Goal: Task Accomplishment & Management: Manage account settings

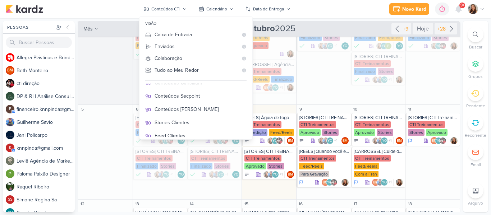
scroll to position [110, 0]
click at [213, 111] on div "Conteúdos [PERSON_NAME]" at bounding box center [200, 108] width 92 height 8
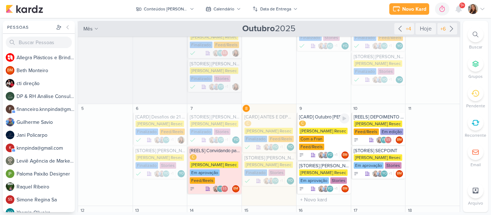
click at [322, 133] on div "[PERSON_NAME] Resec" at bounding box center [323, 131] width 48 height 6
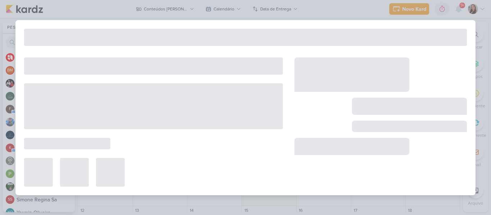
type input "[CARD] Outubro [PERSON_NAME] (spa day)"
type input "[DATE] 23:59"
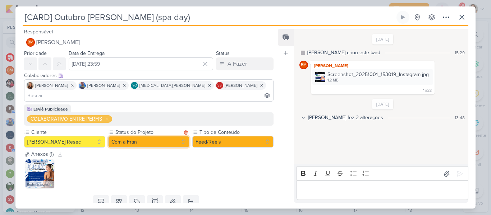
click at [125, 136] on button "Com a Fran" at bounding box center [148, 141] width 81 height 11
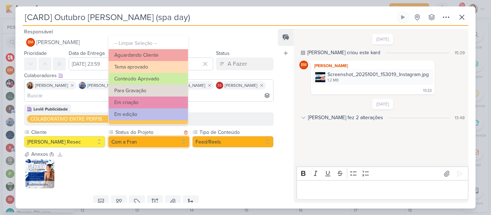
scroll to position [81, 0]
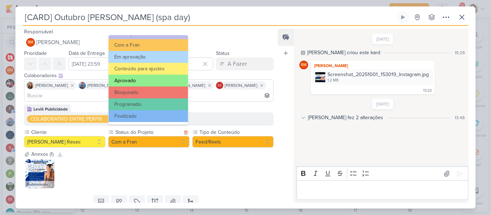
click at [149, 83] on button "Aprovado" at bounding box center [147, 81] width 79 height 12
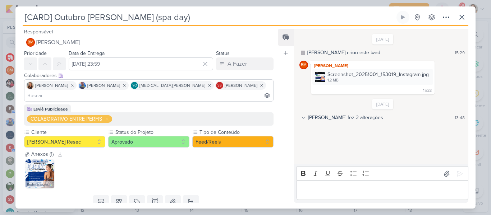
scroll to position [17, 0]
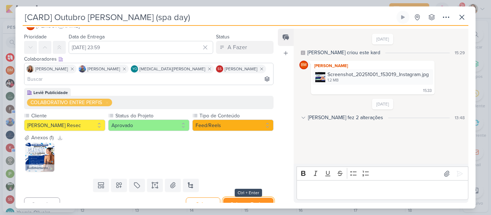
click at [250, 198] on button "Salvar e Fechar" at bounding box center [248, 204] width 50 height 13
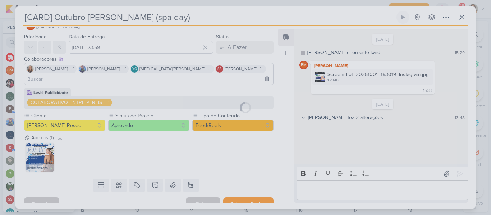
scroll to position [16, 0]
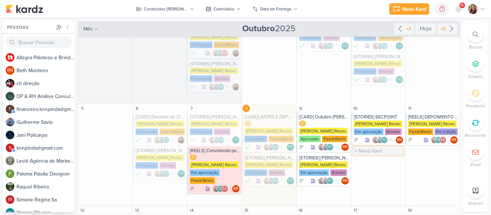
click at [366, 153] on input "text" at bounding box center [377, 151] width 51 height 9
type input "[CARD] [PERSON_NAME] x Herbalife"
click at [366, 153] on div "[CARD] [PERSON_NAME] x Herbalife" at bounding box center [378, 151] width 50 height 6
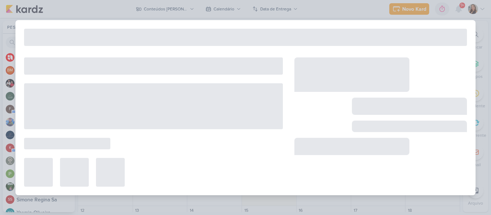
type input "[CARD] [PERSON_NAME] x Herbalife"
type input "10 de outubro de 2025 às 23:59"
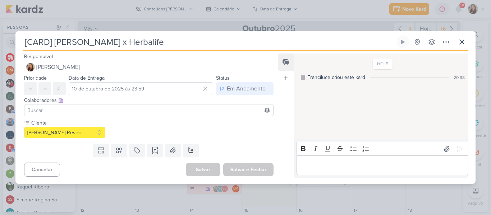
click at [170, 108] on input at bounding box center [149, 110] width 246 height 9
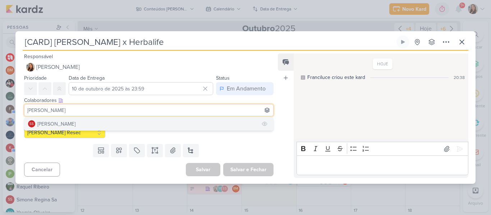
type input "[PERSON_NAME]"
click at [157, 125] on button "SS [PERSON_NAME]" at bounding box center [148, 123] width 249 height 13
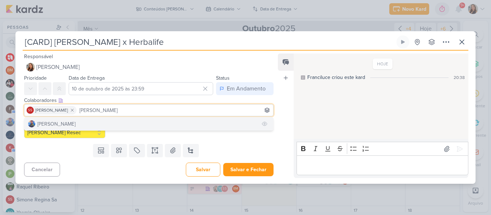
type input "[PERSON_NAME]"
click at [132, 122] on button "[PERSON_NAME]" at bounding box center [148, 123] width 249 height 13
type input "beth"
click at [104, 127] on button "BM [GEOGRAPHIC_DATA]" at bounding box center [148, 123] width 249 height 13
type input "yasm"
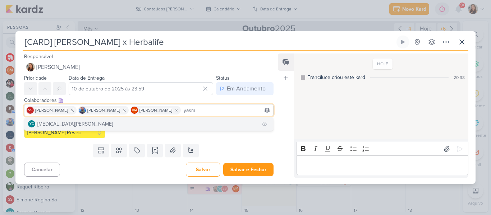
click at [179, 128] on button "YO [MEDICAL_DATA][PERSON_NAME]" at bounding box center [148, 123] width 249 height 13
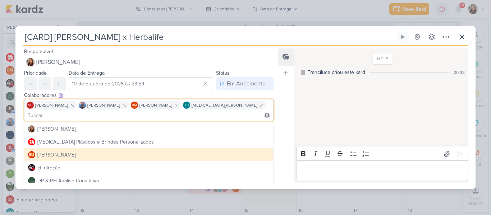
click at [320, 134] on div "HOJE Franciluce criou este kard 20:38" at bounding box center [380, 96] width 174 height 95
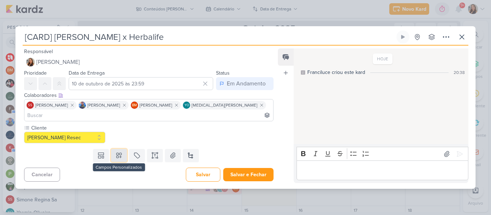
click at [122, 150] on button at bounding box center [119, 155] width 16 height 13
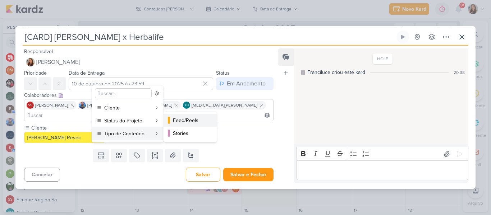
click at [174, 124] on div "Feed/Reels" at bounding box center [190, 121] width 35 height 8
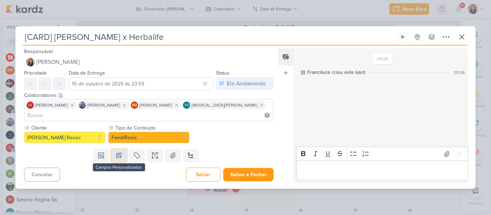
click at [123, 150] on button at bounding box center [119, 155] width 16 height 13
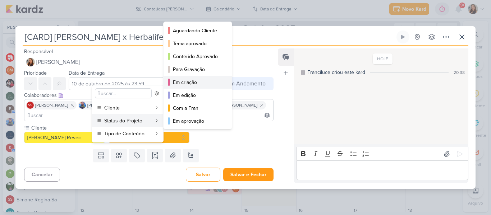
click at [188, 85] on div "Em criação" at bounding box center [198, 83] width 50 height 8
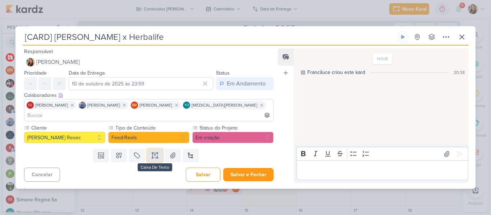
click at [152, 157] on icon at bounding box center [152, 157] width 1 height 1
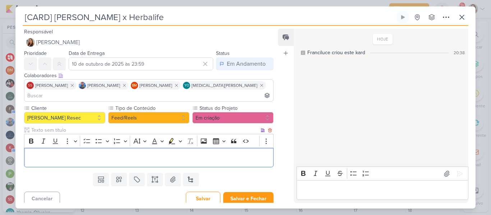
click at [139, 153] on p "Editor editing area: main" at bounding box center [148, 157] width 241 height 9
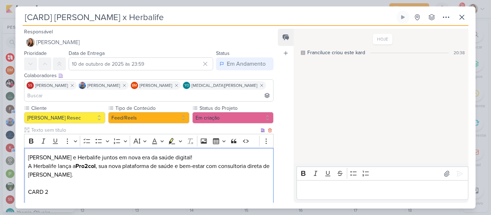
click at [28, 153] on p "[PERSON_NAME] e Herbalife juntos em nova era da saúde digital!" at bounding box center [148, 157] width 241 height 9
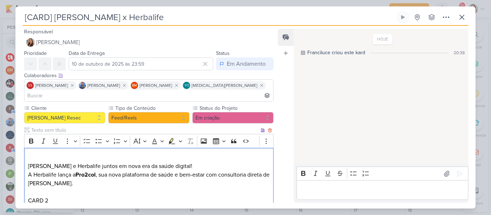
click at [36, 153] on p "Editor editing area: main" at bounding box center [148, 157] width 241 height 9
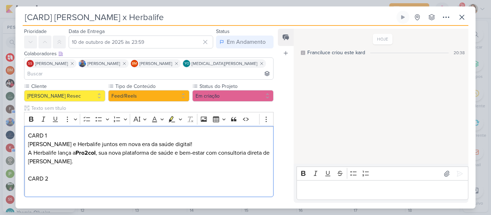
scroll to position [44, 0]
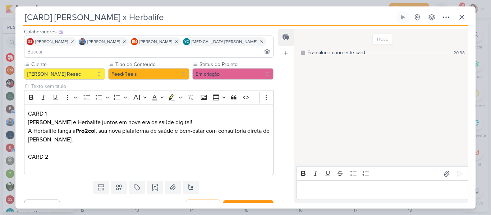
click at [50, 19] on input "[CARD] [PERSON_NAME] x Herbalife" at bounding box center [209, 17] width 372 height 13
type input "[CARROSSEL] [PERSON_NAME] x Herbalife"
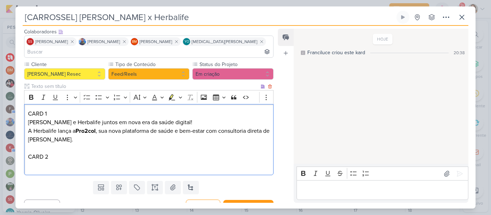
click at [98, 161] on p "Editor editing area: main" at bounding box center [148, 165] width 241 height 9
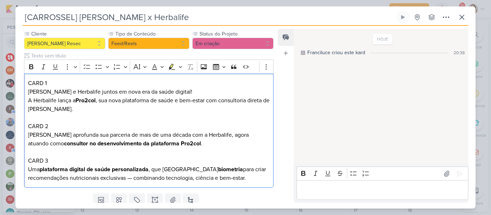
scroll to position [75, 0]
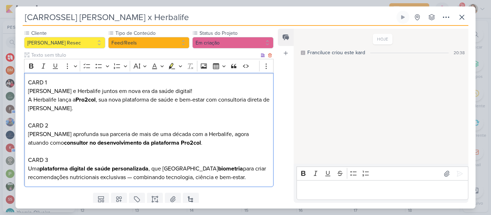
click at [251, 100] on p "A Herbalife lança a Pro2col , sua nova plataforma de saúde e bem-estar com cons…" at bounding box center [148, 104] width 241 height 17
click at [166, 164] on p "Uma plataforma digital de saúde personalizada , que usa biometria para criar re…" at bounding box center [148, 172] width 241 height 17
drag, startPoint x: 29, startPoint y: 81, endPoint x: 84, endPoint y: 100, distance: 58.3
click at [84, 100] on div "CARD 1 [PERSON_NAME] e Herbalife juntos em nova era da saúde digital! A Herbali…" at bounding box center [148, 130] width 249 height 115
click at [31, 64] on icon "Editor toolbar" at bounding box center [31, 66] width 4 height 5
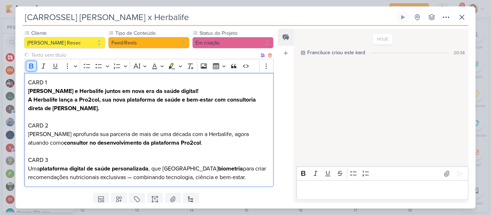
click at [31, 64] on icon "Editor toolbar" at bounding box center [31, 66] width 4 height 5
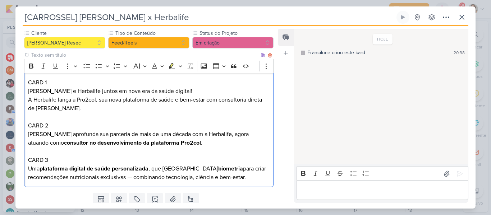
click at [51, 113] on p "Editor editing area: main" at bounding box center [148, 117] width 241 height 9
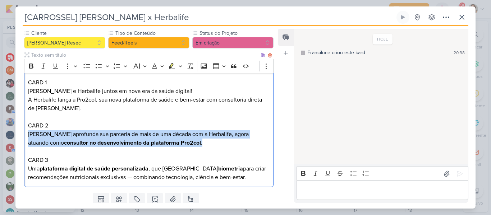
drag, startPoint x: 28, startPoint y: 124, endPoint x: 211, endPoint y: 133, distance: 183.4
click at [211, 133] on p "[PERSON_NAME] aprofunda sua parceria de mais de uma década com a Herbalife, ago…" at bounding box center [148, 138] width 241 height 17
click at [34, 62] on icon "Editor toolbar" at bounding box center [31, 65] width 7 height 7
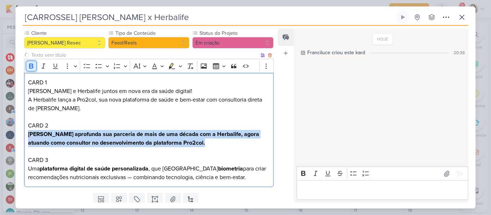
click at [34, 62] on icon "Editor toolbar" at bounding box center [31, 65] width 7 height 7
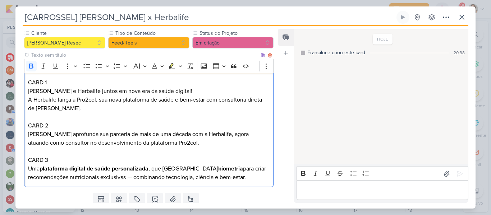
click at [80, 165] on strong "plataforma digital de saúde personalizada" at bounding box center [94, 168] width 109 height 7
drag, startPoint x: 29, startPoint y: 158, endPoint x: 231, endPoint y: 168, distance: 202.5
click at [231, 168] on p "Uma plataforma digital de saúde personalizada , que usa biometria para criar re…" at bounding box center [148, 172] width 241 height 17
click at [33, 62] on icon "Editor toolbar" at bounding box center [31, 65] width 7 height 7
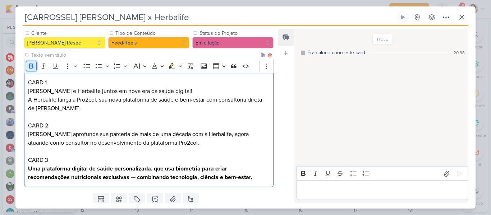
click at [33, 62] on icon "Editor toolbar" at bounding box center [31, 65] width 7 height 7
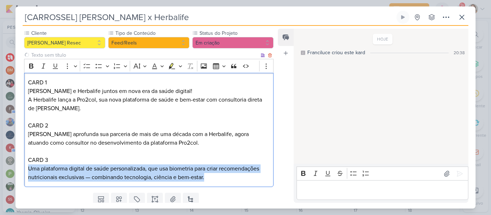
click at [166, 164] on p "Uma plataforma digital de saúde personalizada, que usa biometria para criar rec…" at bounding box center [148, 172] width 241 height 17
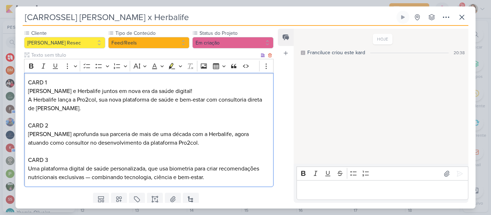
click at [76, 130] on p "[PERSON_NAME] aprofunda sua parceria de mais de uma década com a Herbalife, ago…" at bounding box center [148, 138] width 241 height 17
click at [67, 164] on p "Uma plataforma digital de saúde personalizada, que usa biometria para criar rec…" at bounding box center [148, 172] width 241 height 17
click at [93, 168] on p "Uma plataforma digital de saúde personalizada, que usa biometria para criar rec…" at bounding box center [148, 172] width 241 height 17
click at [216, 168] on p "Uma plataforma digital de saúde personalizada, que usa biometria para criar rec…" at bounding box center [148, 172] width 241 height 17
click at [245, 130] on p "[PERSON_NAME] aprofunda sua parceria de mais de uma década com a Herbalife, ago…" at bounding box center [148, 138] width 241 height 17
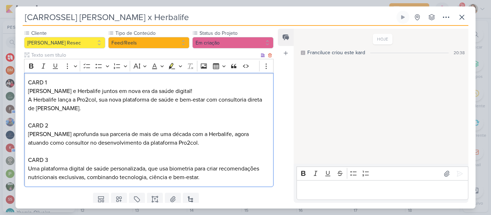
click at [166, 130] on p "[PERSON_NAME] aprofunda sua parceria de mais de uma década com a Herbalife, ago…" at bounding box center [148, 138] width 241 height 17
click at [61, 166] on p "Uma plataforma digital de saúde personalizada, que usa biometria para criar rec…" at bounding box center [148, 172] width 241 height 17
click at [219, 170] on p "Uma plataforma digital de saúde personalizada, que usa biometria para criar rec…" at bounding box center [148, 172] width 241 height 17
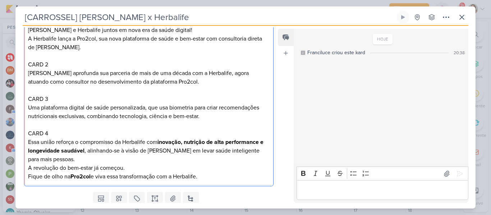
scroll to position [135, 0]
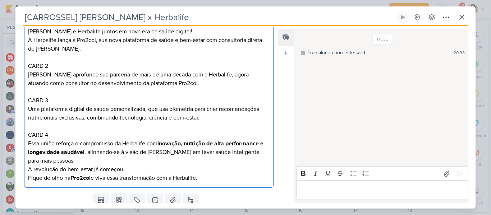
click at [129, 165] on p "A revolução do bem-estar já começou. Fique de olho na Pro2col e viva essa trans…" at bounding box center [148, 173] width 241 height 17
drag, startPoint x: 27, startPoint y: 131, endPoint x: 214, endPoint y: 169, distance: 190.5
click at [214, 169] on div "CARD 1 [PERSON_NAME] e Herbalife juntos em nova era da saúde digital! A Herbali…" at bounding box center [148, 100] width 249 height 175
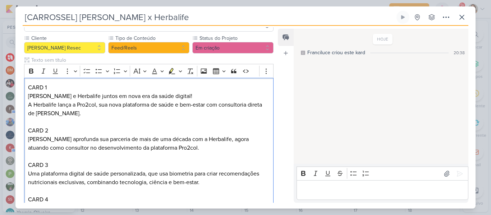
scroll to position [65, 0]
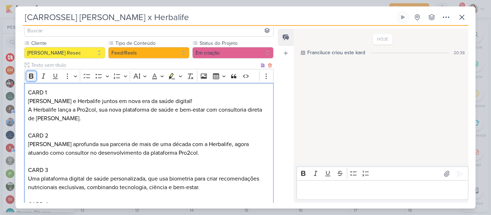
click at [30, 74] on icon "Editor toolbar" at bounding box center [31, 76] width 4 height 5
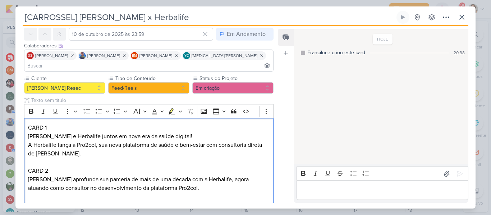
scroll to position [24, 0]
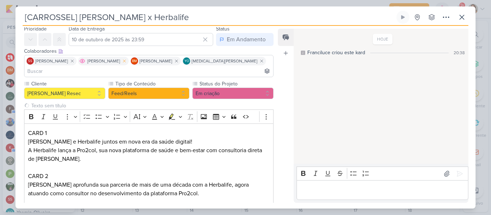
click at [124, 61] on icon at bounding box center [124, 61] width 3 height 3
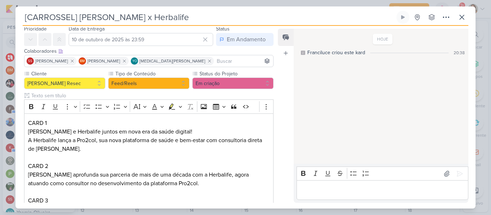
click at [215, 60] on input at bounding box center [243, 61] width 56 height 9
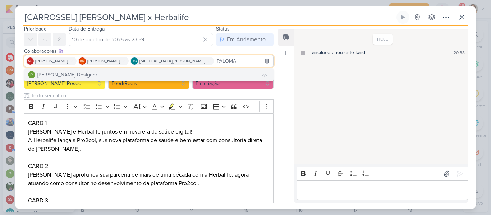
type input "PALOMA"
click at [148, 72] on button "[PERSON_NAME] Designer" at bounding box center [148, 74] width 249 height 13
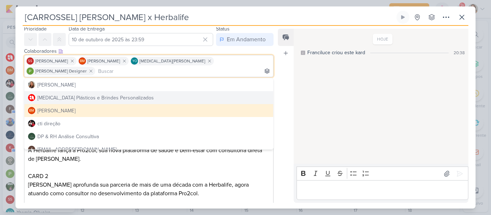
click at [292, 103] on div "Feed Atrelar email Solte o email para atrelar ao kard" at bounding box center [286, 116] width 16 height 174
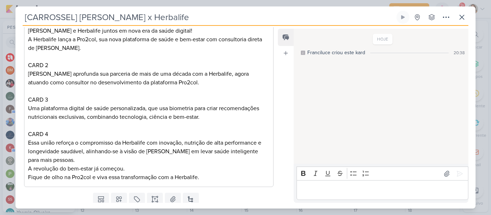
scroll to position [149, 0]
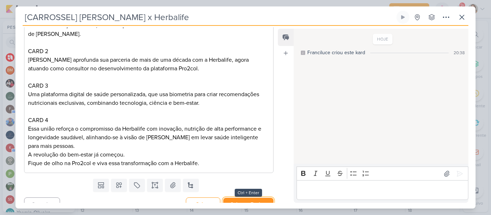
click at [247, 198] on button "Salvar e Fechar" at bounding box center [248, 204] width 50 height 13
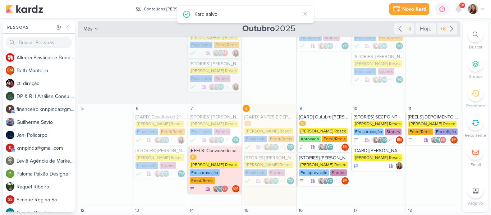
scroll to position [0, 0]
click at [368, 127] on div "[PERSON_NAME] Resec" at bounding box center [377, 124] width 48 height 6
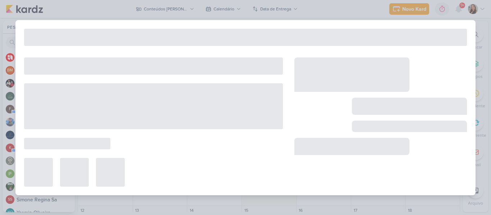
type input "[STORIES] SECPOINT"
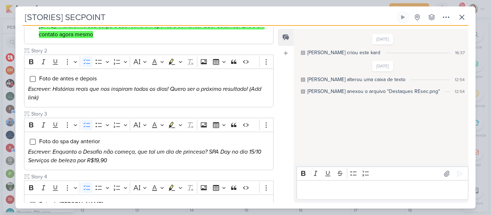
scroll to position [141, 0]
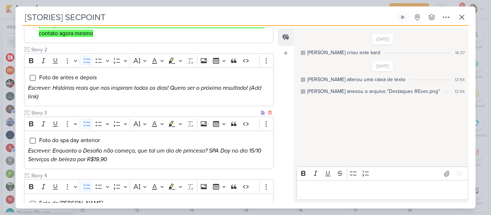
click at [255, 147] on icon "Escrever: Enquanto o Desafio não começa, que tal um dia de princesa? SPA Day no…" at bounding box center [144, 150] width 233 height 7
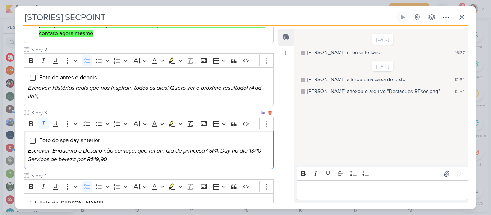
click at [227, 147] on icon "Escrever: Enquanto o Desafio não começa, que tal um dia de princesa? SPA Day no…" at bounding box center [144, 150] width 233 height 7
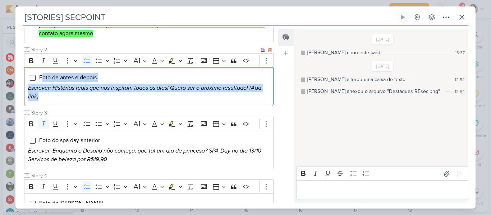
drag, startPoint x: 41, startPoint y: 65, endPoint x: 58, endPoint y: 91, distance: 30.6
click at [58, 91] on div "Foto de antes e depois Escrever: Histórias reais que nos inspiram todos os dias…" at bounding box center [148, 87] width 249 height 39
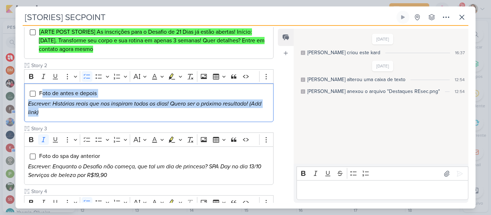
scroll to position [130, 0]
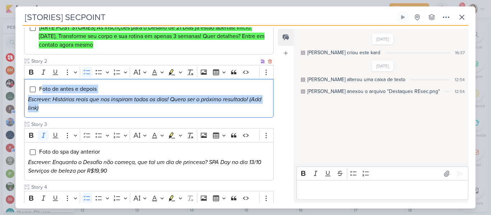
click at [215, 84] on div "Foto de antes e depois Escrever: Histórias reais que nos inspiram todos os dias…" at bounding box center [148, 98] width 249 height 39
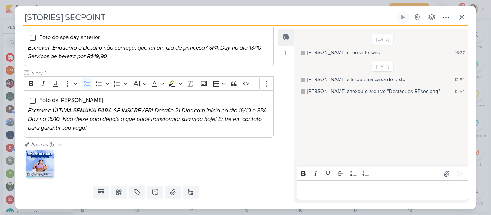
scroll to position [246, 0]
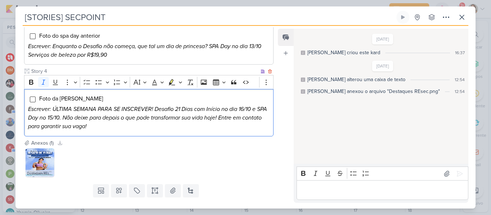
click at [131, 106] on icon "Escrever: ÚLTIMA SEMANA PARA SE INSCREVER! Desafio 21 Dias com Início no dia 16…" at bounding box center [147, 118] width 239 height 24
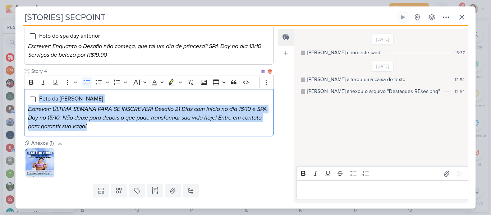
drag, startPoint x: 40, startPoint y: 88, endPoint x: 115, endPoint y: 122, distance: 82.1
click at [115, 122] on div "Foto da [PERSON_NAME] animada Escrever: ÚLTIMA SEMANA PARA SE INSCREVER! Desafi…" at bounding box center [148, 112] width 249 height 47
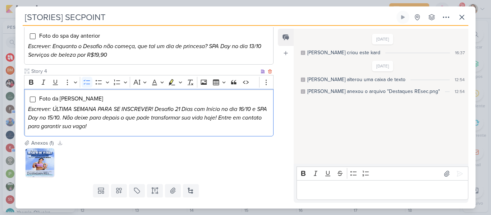
scroll to position [224, 0]
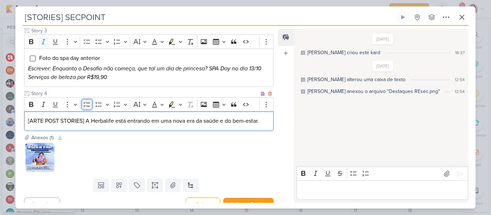
click at [88, 101] on icon "Editor toolbar" at bounding box center [86, 104] width 7 height 7
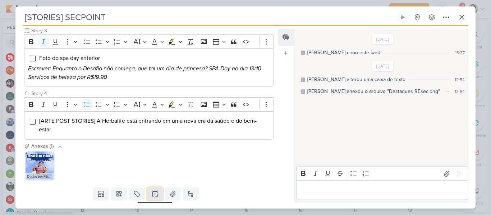
click at [153, 190] on icon at bounding box center [154, 193] width 7 height 7
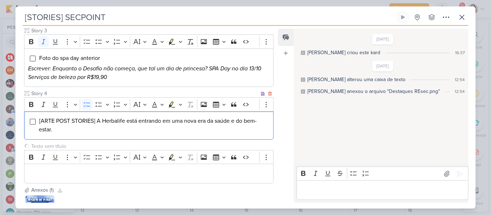
click at [92, 125] on div "[ARTE POST STORIES] A Herbalife está entrando em uma nova era da saúde e do bem…" at bounding box center [148, 125] width 249 height 28
click at [90, 143] on input "text" at bounding box center [144, 147] width 229 height 8
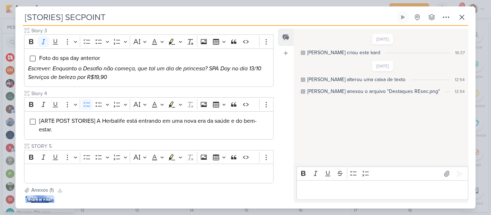
type input "STORY 5"
click at [93, 120] on li "[ARTE POST STORIES] A Herbalife está entrando em uma nova era da saúde e do bem…" at bounding box center [154, 125] width 231 height 17
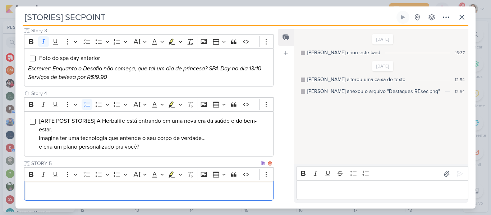
click at [104, 187] on p "Editor editing area: main" at bounding box center [148, 191] width 241 height 9
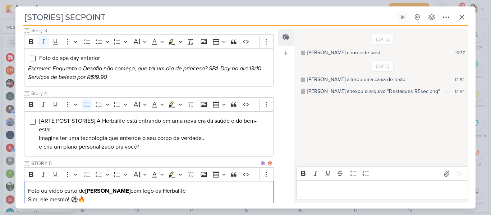
click at [60, 187] on p "Foto ou vídeo curto de [PERSON_NAME] com logo da Herbalife [PERSON_NAME], ele m…" at bounding box center [148, 200] width 241 height 26
click at [87, 171] on icon "Editor toolbar" at bounding box center [86, 174] width 7 height 7
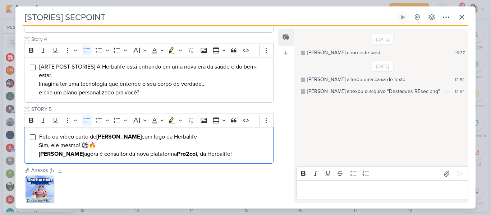
scroll to position [281, 0]
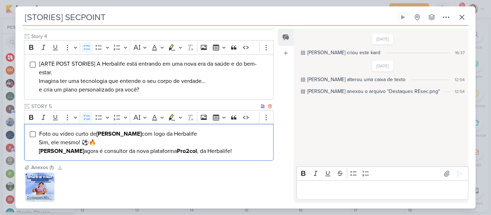
click at [38, 131] on div "Foto ou vídeo curto de [PERSON_NAME] com logo da Herbalife [PERSON_NAME], ele m…" at bounding box center [148, 142] width 249 height 37
click at [130, 134] on li "Foto ou vídeo curto de [PERSON_NAME] com logo da Herbalife ESCREVER: [PERSON_NA…" at bounding box center [154, 143] width 231 height 26
click at [102, 140] on span "Foto ou vídeo curto de [PERSON_NAME] com logo da Herbalife ESCREVER: [PERSON_NA…" at bounding box center [135, 142] width 193 height 24
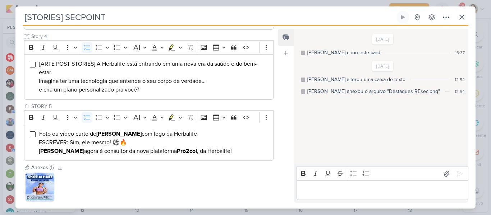
click at [154, 209] on button at bounding box center [155, 215] width 16 height 13
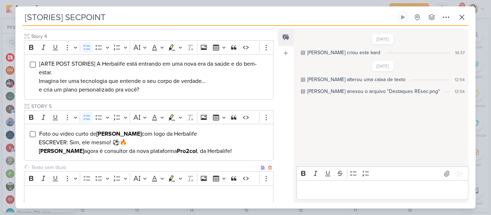
click at [107, 164] on input "text" at bounding box center [144, 168] width 229 height 8
type input "STORY 6"
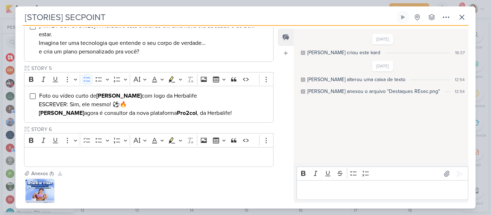
scroll to position [355, 0]
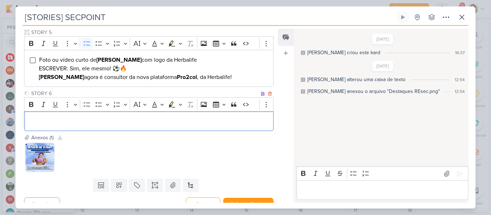
click at [197, 119] on div "Editor editing area: main" at bounding box center [148, 121] width 249 height 20
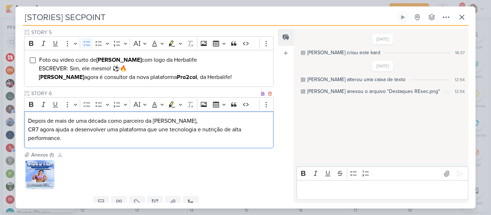
click at [123, 117] on p "Depois de mais de uma década como parceiro da Herbalife, CR7 agora ajuda a dese…" at bounding box center [148, 130] width 241 height 26
click at [31, 117] on p "Depois de mais de uma década como parceiro da Herbalife, CR7 agora ajuda a dese…" at bounding box center [148, 130] width 241 height 26
click at [28, 117] on p "Depois de mais de uma década como parceiro da Herbalife, CR7 agora ajuda a dese…" at bounding box center [148, 130] width 241 height 26
click at [90, 101] on icon "Editor toolbar" at bounding box center [86, 104] width 7 height 7
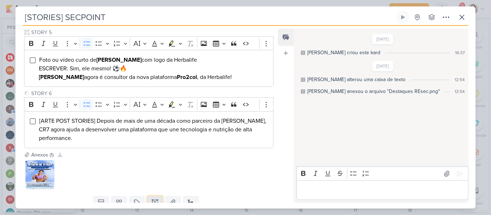
click at [151, 199] on icon at bounding box center [154, 202] width 7 height 7
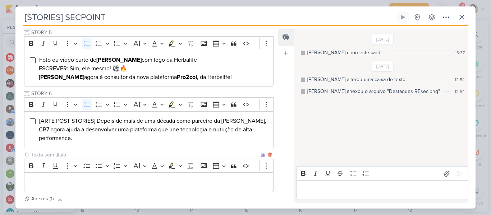
click at [110, 151] on input "text" at bounding box center [144, 155] width 229 height 8
type input "STORY 7"
click at [91, 178] on p "Editor editing area: main" at bounding box center [148, 182] width 241 height 9
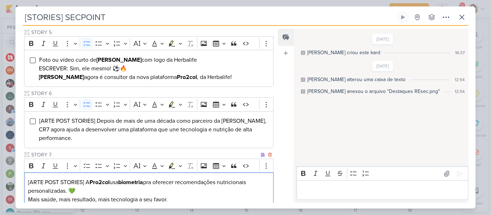
click at [78, 181] on p "[ARTE POST STORIES] A Pro2col usa biometria pra oferecer recomendações nutricio…" at bounding box center [148, 191] width 241 height 26
click at [99, 172] on div "[ARTE POST STORIES] A Pro2col usa biometria pra oferecer recomendações nutricio…" at bounding box center [148, 190] width 249 height 37
click at [87, 162] on icon "Editor toolbar" at bounding box center [86, 165] width 7 height 7
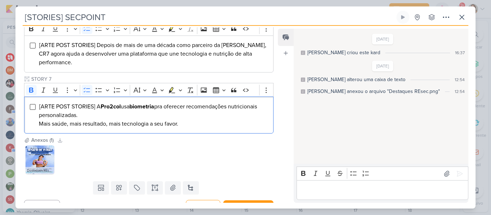
scroll to position [432, 0]
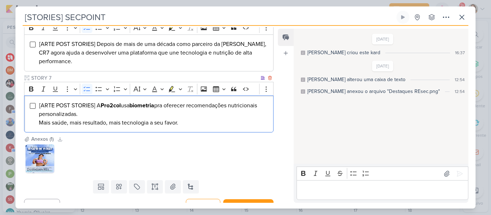
click at [219, 114] on li "[ARTE POST STORIES] A Pro2col usa biometria pra oferecer recomendações nutricio…" at bounding box center [154, 114] width 231 height 26
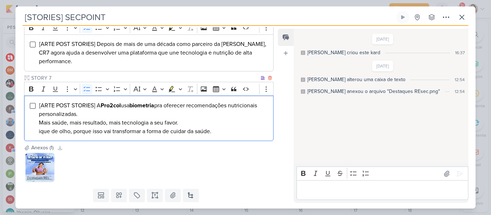
click at [39, 121] on span "[ARTE POST STORIES] A Pro2col usa biometria pra oferecer recomendações nutricio…" at bounding box center [148, 118] width 218 height 33
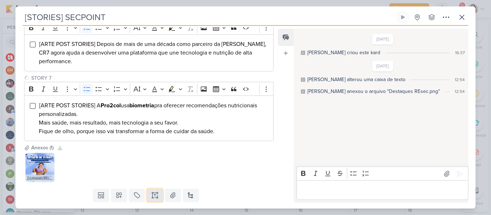
click at [151, 192] on icon at bounding box center [154, 195] width 7 height 7
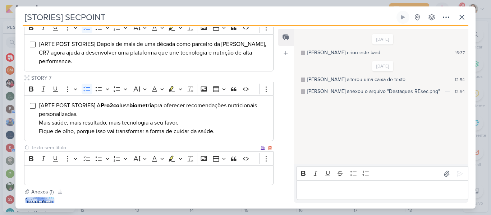
click at [112, 144] on input "text" at bounding box center [144, 148] width 229 height 8
type input "Story 7"
click at [107, 171] on p "Editor editing area: main" at bounding box center [148, 175] width 241 height 9
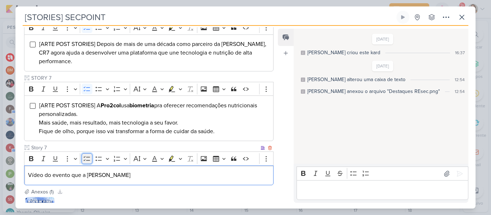
click at [90, 155] on icon "Editor toolbar" at bounding box center [86, 158] width 7 height 7
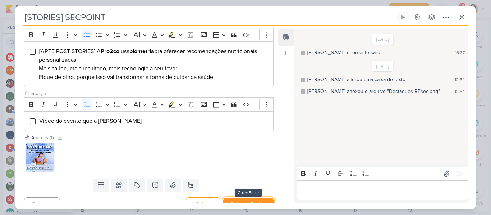
click at [242, 199] on button "Salvar e Fechar" at bounding box center [248, 204] width 50 height 13
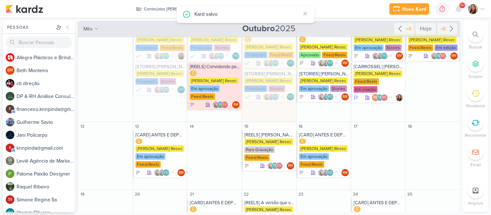
scroll to position [115, 0]
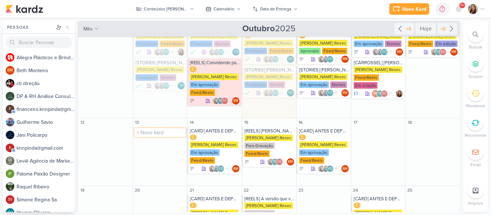
click at [163, 135] on input "text" at bounding box center [159, 132] width 51 height 9
type input "[REELS] Vídeo do evento que a [PERSON_NAME] mandoi com foco no lançamento"
click at [163, 135] on div "[PERSON_NAME] Resec" at bounding box center [159, 138] width 48 height 6
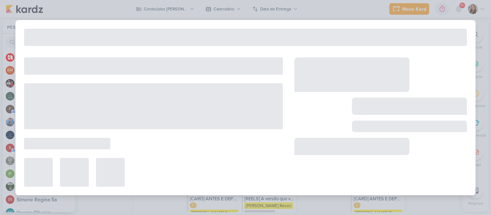
type input "[REELS] Vídeo do evento que a [PERSON_NAME] mandoi com foco no lançamento"
type input "[DATE] 23:59"
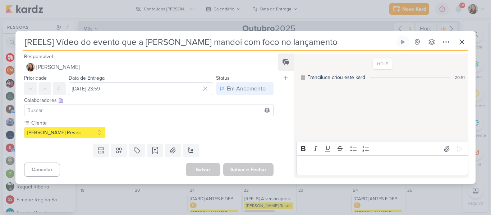
click at [149, 110] on input at bounding box center [149, 110] width 246 height 9
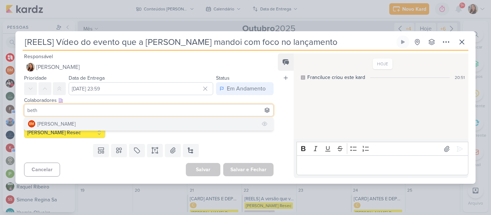
type input "beth"
click at [131, 123] on button "BM [GEOGRAPHIC_DATA]" at bounding box center [148, 123] width 249 height 13
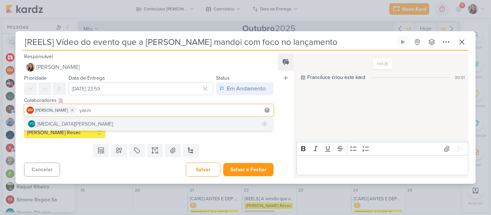
type input "yasm"
click at [115, 123] on button "YO [MEDICAL_DATA][PERSON_NAME]" at bounding box center [148, 123] width 249 height 13
type input "[PERSON_NAME]"
click at [101, 123] on button "SS [PERSON_NAME]" at bounding box center [148, 123] width 249 height 13
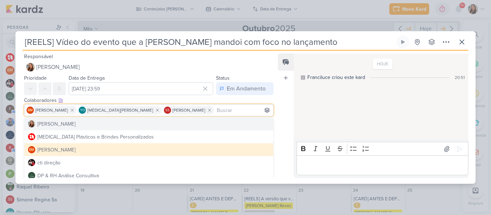
click at [306, 100] on div "HOJE Franciluce criou este kard 20:51" at bounding box center [380, 96] width 174 height 85
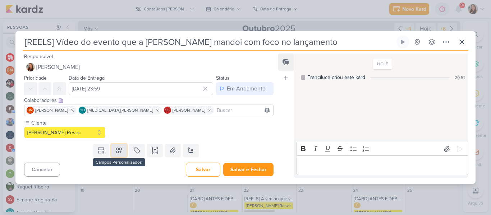
click at [121, 153] on icon at bounding box center [118, 150] width 7 height 7
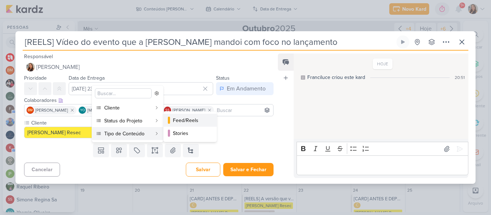
click at [176, 118] on div "Feed/Reels" at bounding box center [190, 121] width 35 height 8
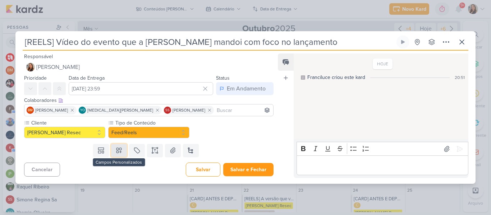
click at [120, 148] on icon at bounding box center [118, 150] width 7 height 7
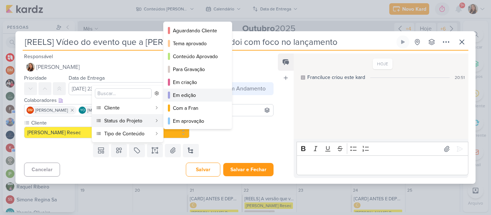
click at [189, 94] on div "Em edição" at bounding box center [198, 96] width 50 height 8
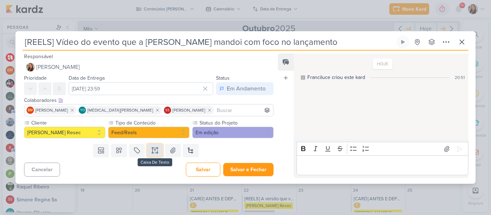
click at [157, 149] on icon at bounding box center [154, 150] width 7 height 7
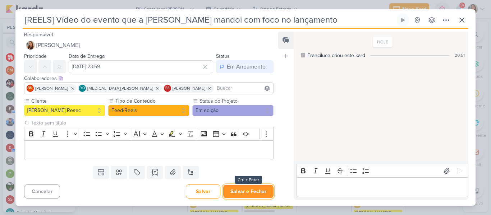
click at [231, 189] on button "Salvar e Fechar" at bounding box center [248, 191] width 50 height 13
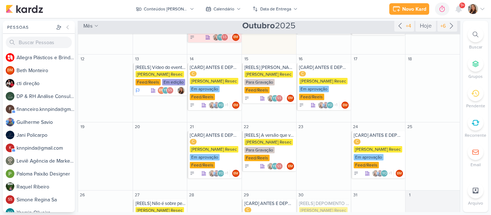
scroll to position [184, 0]
